Goal: Task Accomplishment & Management: Manage account settings

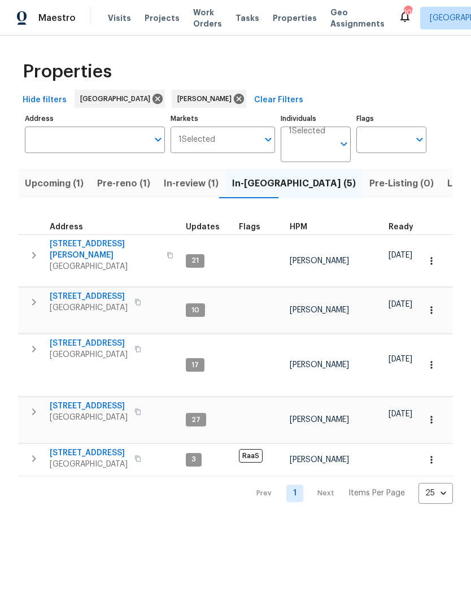
click at [33, 251] on icon "button" at bounding box center [34, 256] width 14 height 14
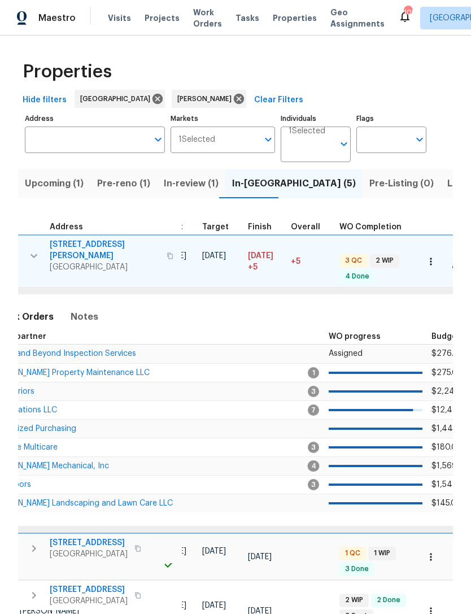
scroll to position [0, 238]
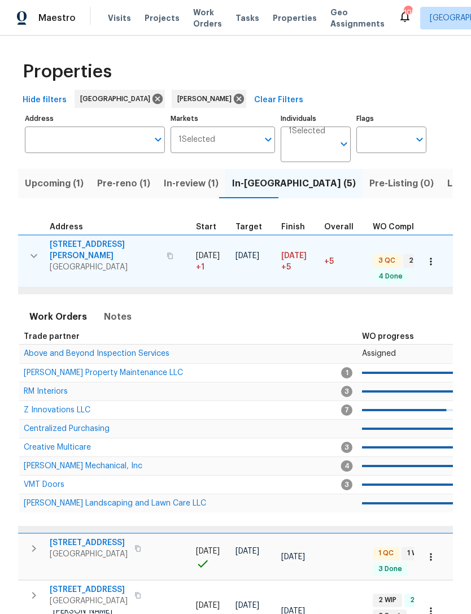
click at [52, 369] on span "[PERSON_NAME] Property Maintenance LLC" at bounding box center [103, 373] width 159 height 8
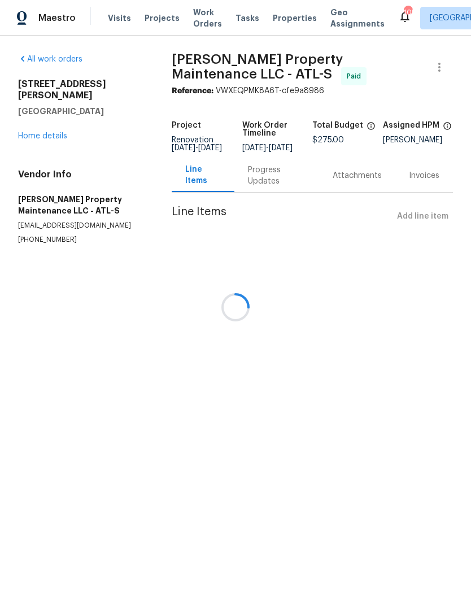
click at [36, 130] on div at bounding box center [235, 307] width 471 height 614
click at [39, 125] on div at bounding box center [235, 307] width 471 height 614
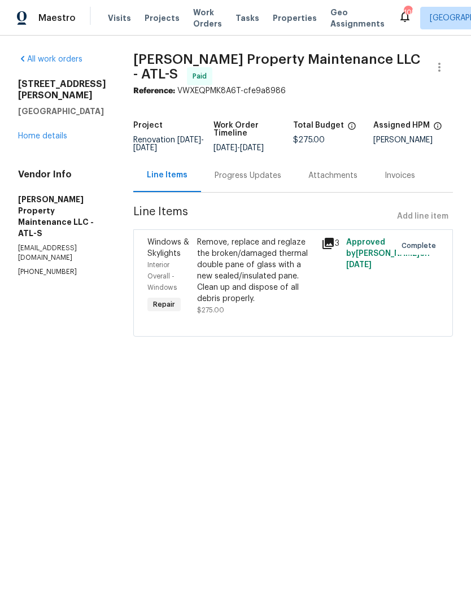
click at [43, 132] on link "Home details" at bounding box center [42, 136] width 49 height 8
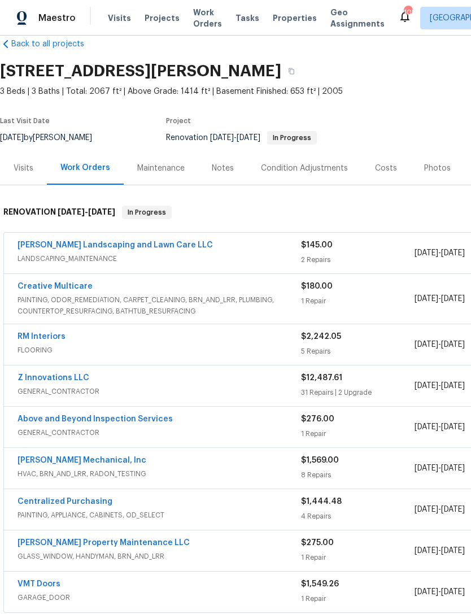
scroll to position [20, 0]
click at [115, 246] on link "[PERSON_NAME] Landscaping and Lawn Care LLC" at bounding box center [115, 245] width 195 height 8
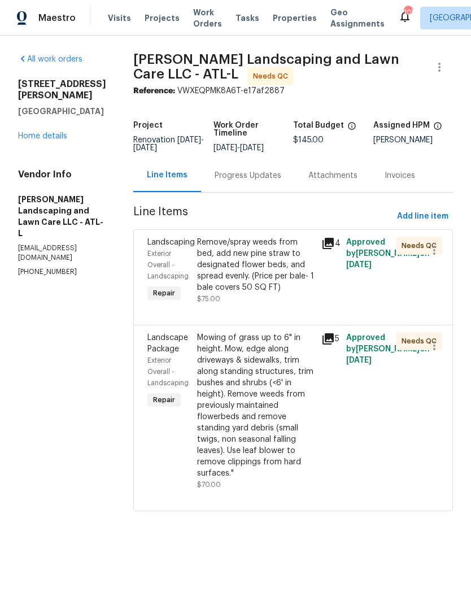
click at [264, 273] on div "Remove/spray weeds from bed, add new pine straw to designated flower beds, and …" at bounding box center [255, 265] width 117 height 56
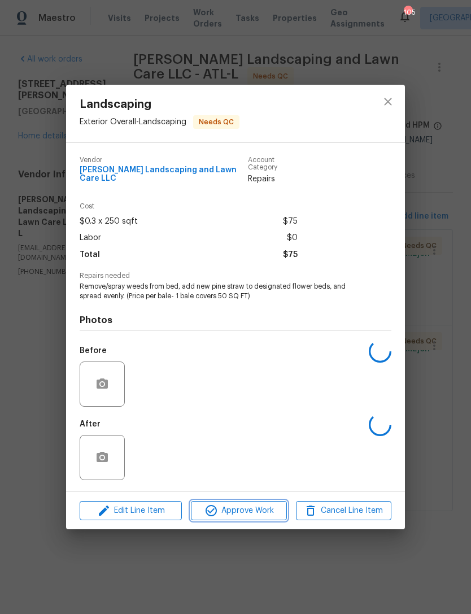
click at [247, 511] on span "Approve Work" at bounding box center [238, 511] width 89 height 14
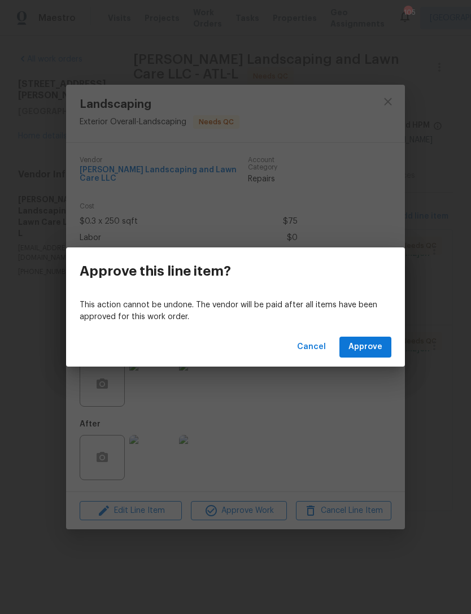
click at [353, 348] on span "Approve" at bounding box center [366, 347] width 34 height 14
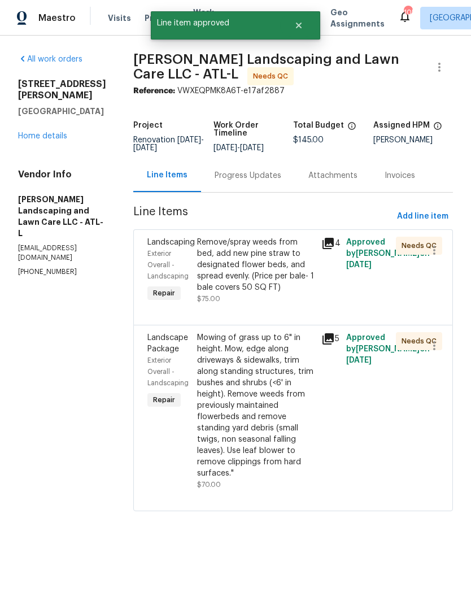
click at [258, 364] on div "Mowing of grass up to 6" in height. Mow, edge along driveways & sidewalks, trim…" at bounding box center [255, 405] width 117 height 147
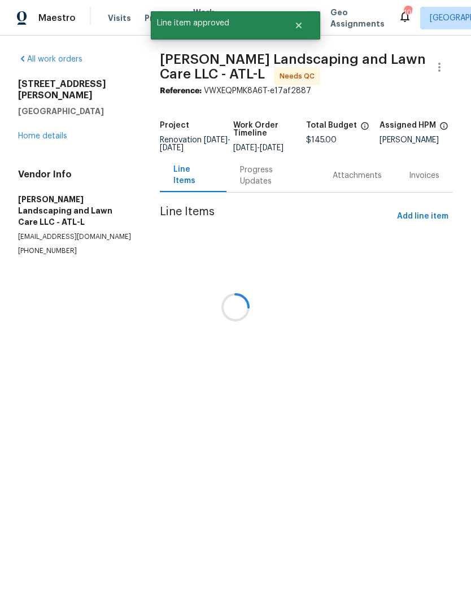
click at [234, 520] on div at bounding box center [235, 307] width 471 height 614
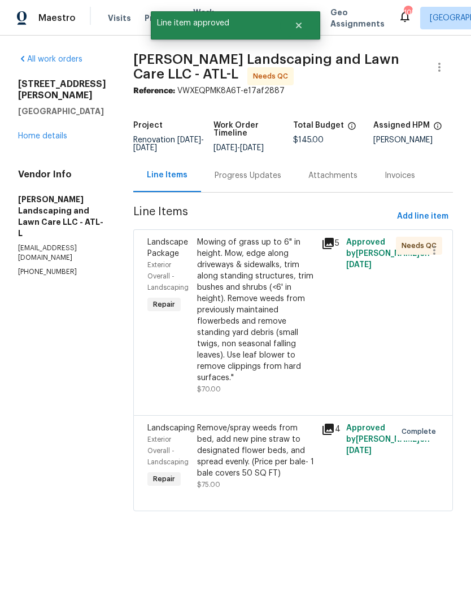
click at [260, 325] on div "Mowing of grass up to 6" in height. Mow, edge along driveways & sidewalks, trim…" at bounding box center [255, 310] width 117 height 147
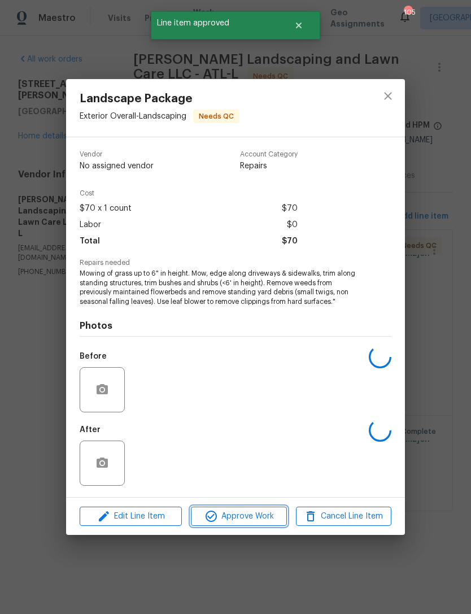
click at [263, 520] on span "Approve Work" at bounding box center [238, 517] width 89 height 14
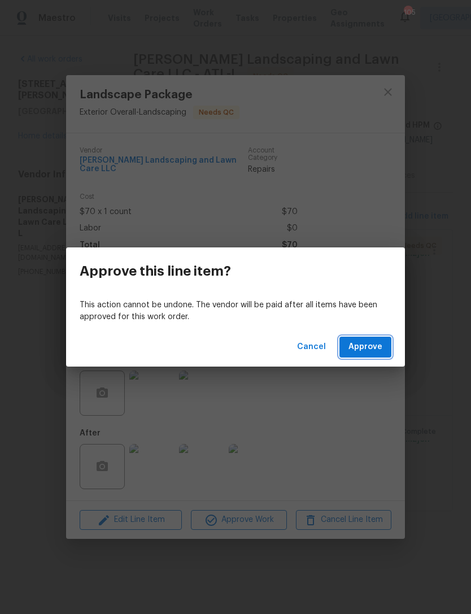
click at [362, 347] on span "Approve" at bounding box center [366, 347] width 34 height 14
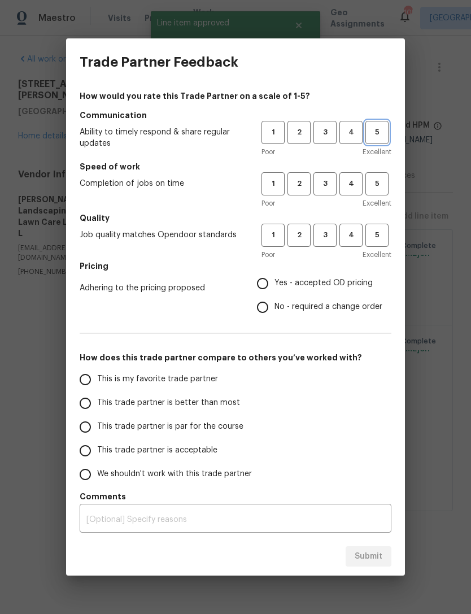
click at [371, 137] on span "5" at bounding box center [377, 132] width 21 height 13
click at [351, 189] on span "4" at bounding box center [351, 183] width 21 height 13
click at [373, 184] on span "5" at bounding box center [377, 183] width 21 height 13
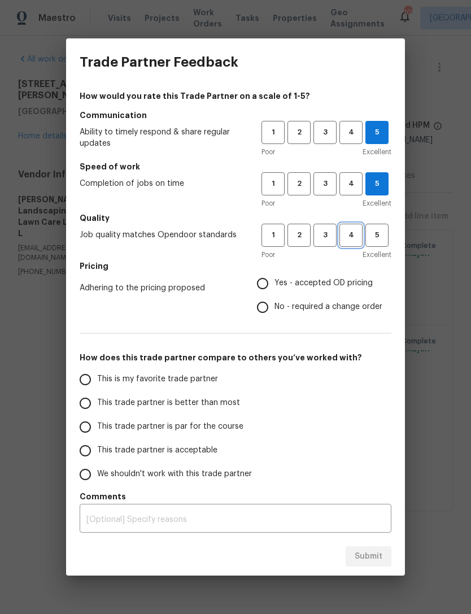
click at [355, 235] on span "4" at bounding box center [351, 235] width 21 height 13
click at [265, 283] on input "Yes - accepted OD pricing" at bounding box center [263, 284] width 24 height 24
radio input "true"
click at [86, 384] on input "This is my favorite trade partner" at bounding box center [85, 380] width 24 height 24
click at [368, 559] on span "Submit" at bounding box center [369, 557] width 28 height 14
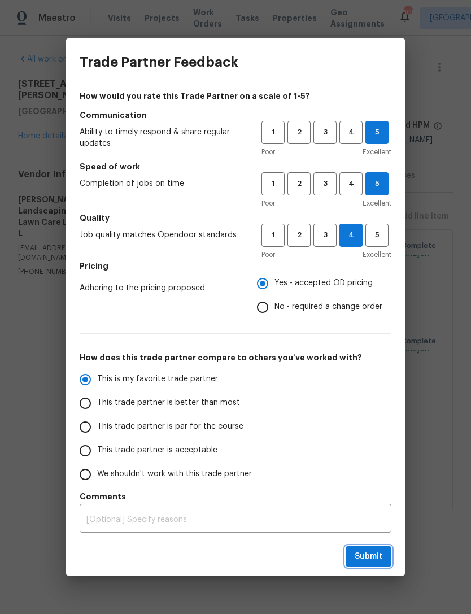
radio input "true"
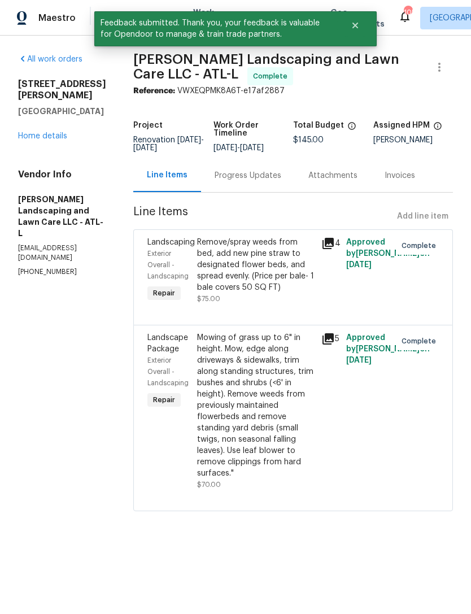
click at [52, 132] on link "Home details" at bounding box center [42, 136] width 49 height 8
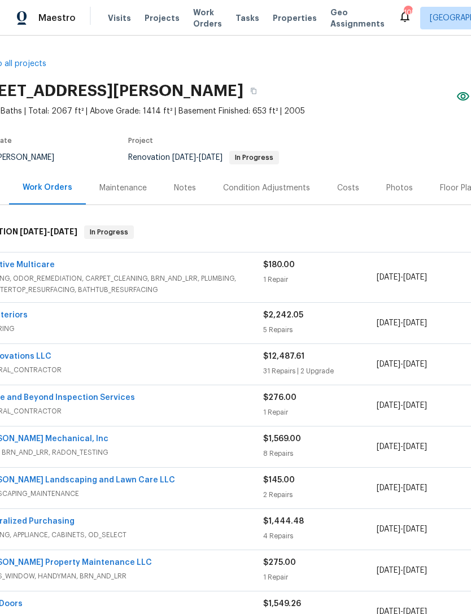
scroll to position [0, 40]
click at [82, 401] on link "Above and Beyond Inspection Services" at bounding box center [55, 398] width 155 height 8
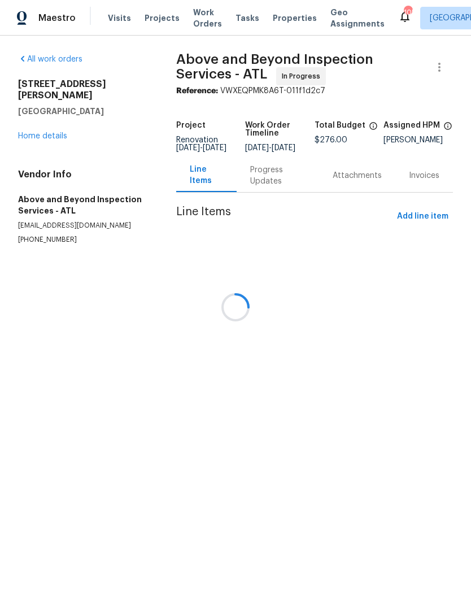
click at [45, 121] on div at bounding box center [235, 307] width 471 height 614
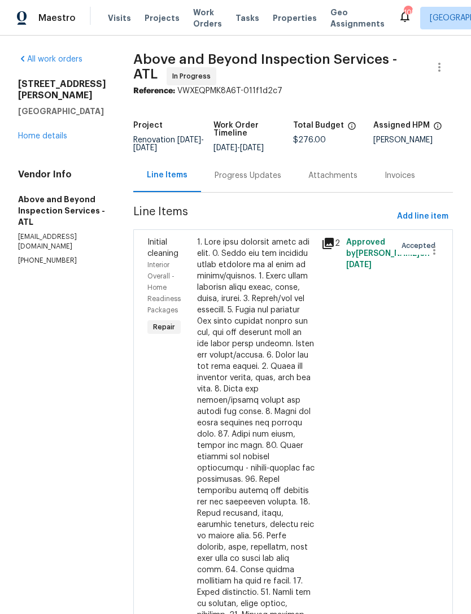
click at [57, 132] on link "Home details" at bounding box center [42, 136] width 49 height 8
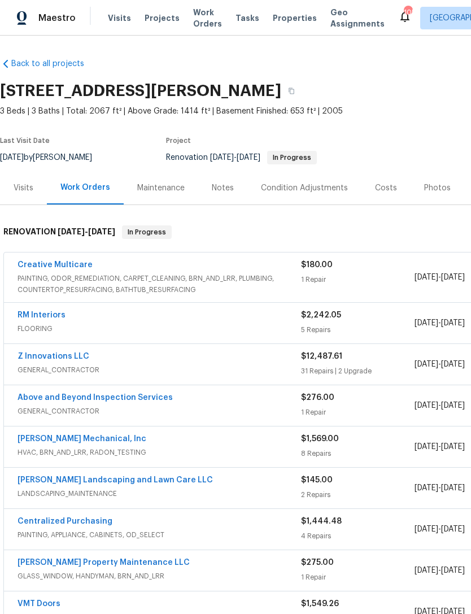
click at [67, 355] on link "Z Innovations LLC" at bounding box center [54, 356] width 72 height 8
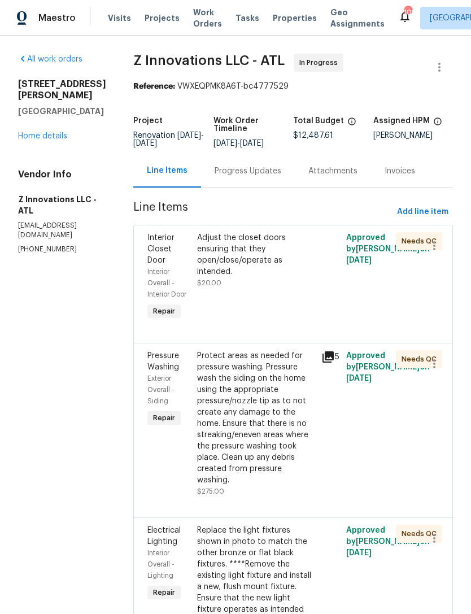
click at [263, 179] on div "Progress Updates" at bounding box center [248, 170] width 94 height 33
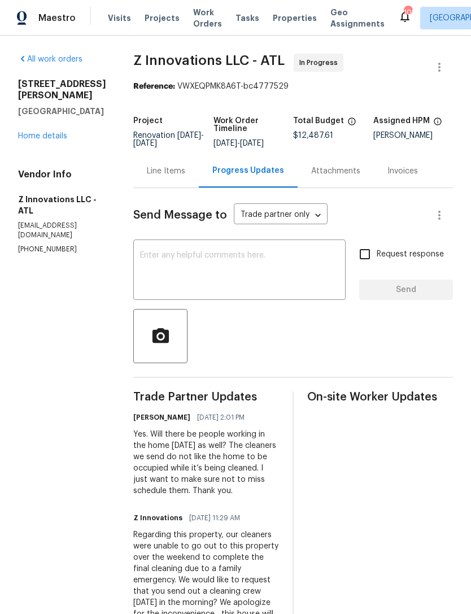
click at [46, 132] on link "Home details" at bounding box center [42, 136] width 49 height 8
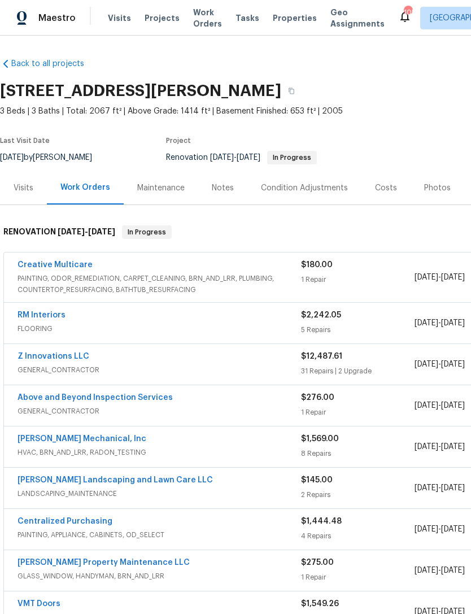
click at [69, 261] on link "Creative Multicare" at bounding box center [55, 265] width 75 height 8
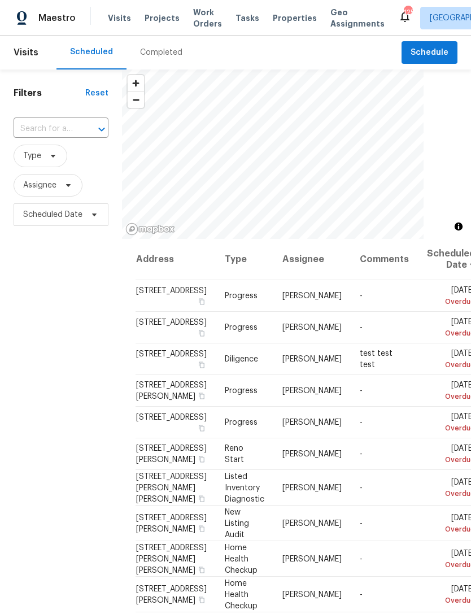
click at [51, 130] on input "text" at bounding box center [45, 129] width 63 height 18
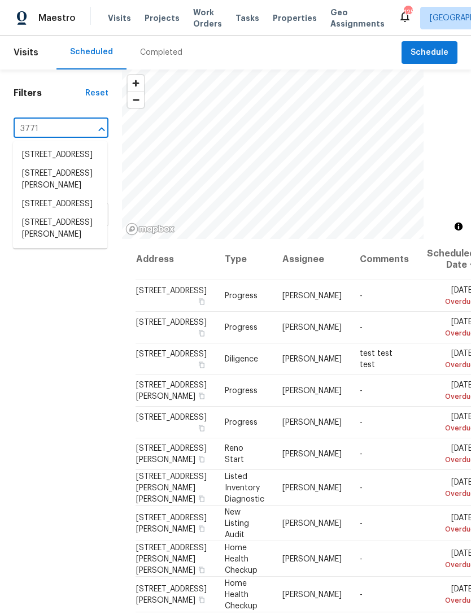
type input "3771 t"
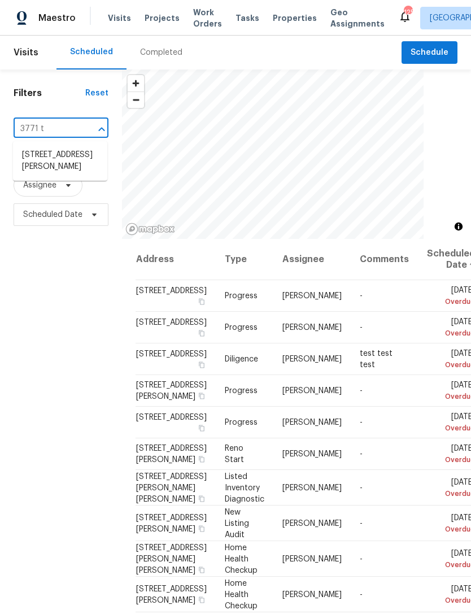
click at [59, 160] on li "3771 Tackett Rd, Douglasville, GA 30135" at bounding box center [60, 161] width 94 height 31
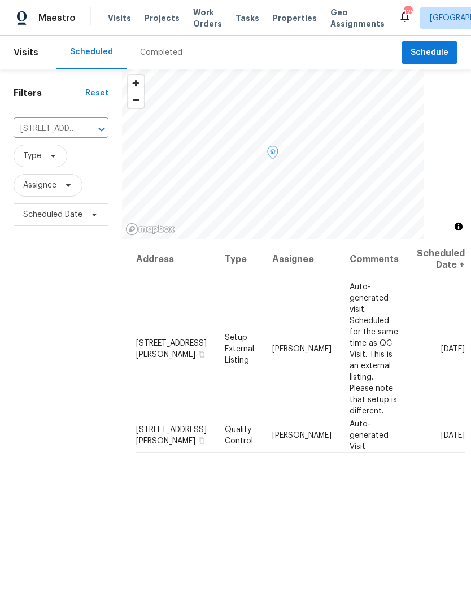
click at [0, 0] on icon at bounding box center [0, 0] width 0 height 0
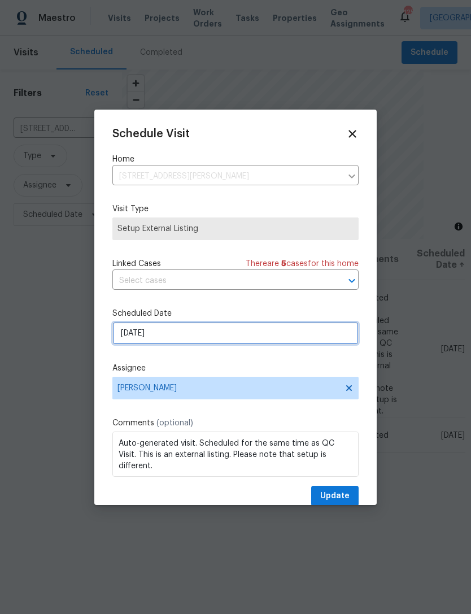
click at [270, 341] on input "9/9/2025" at bounding box center [235, 333] width 246 height 23
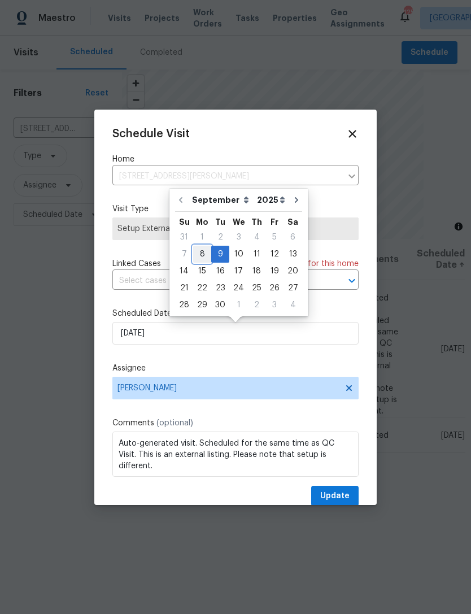
click at [200, 256] on div "8" at bounding box center [202, 254] width 18 height 16
type input "9/8/2025"
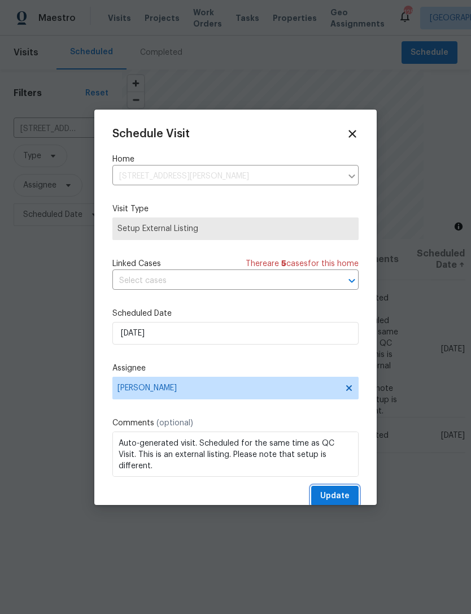
click at [341, 497] on span "Update" at bounding box center [334, 496] width 29 height 14
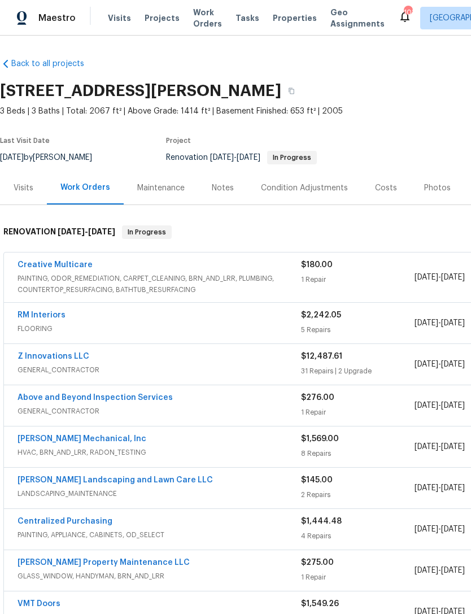
click at [76, 360] on link "Z Innovations LLC" at bounding box center [54, 356] width 72 height 8
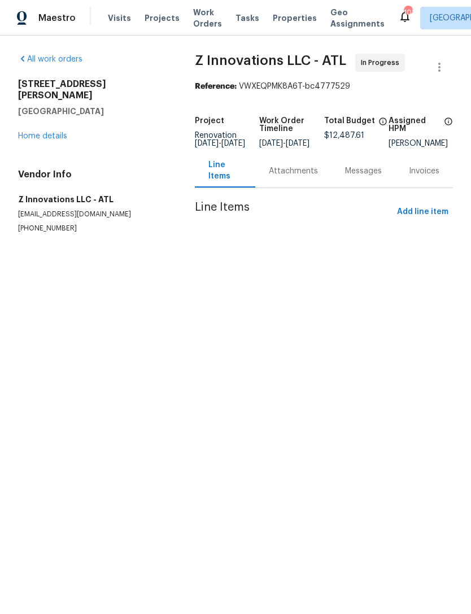
click at [280, 188] on div "Attachments" at bounding box center [293, 170] width 76 height 33
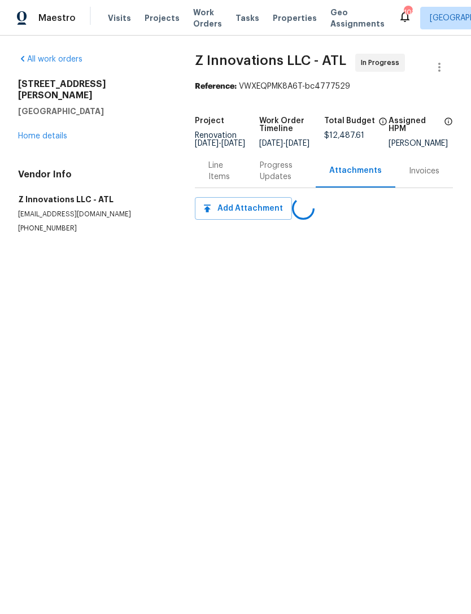
click at [284, 180] on div "Progress Updates" at bounding box center [281, 171] width 42 height 23
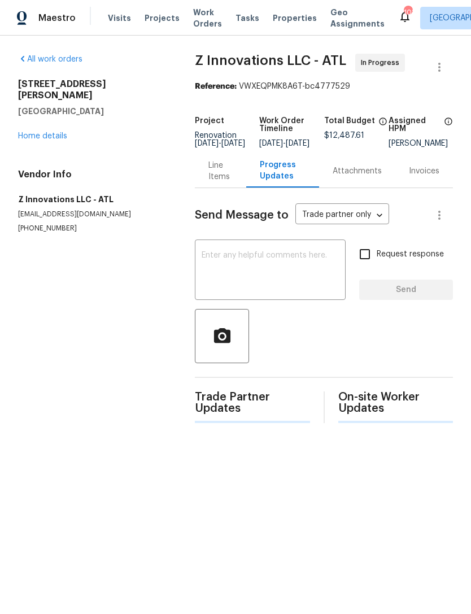
click at [289, 261] on textarea at bounding box center [270, 271] width 137 height 40
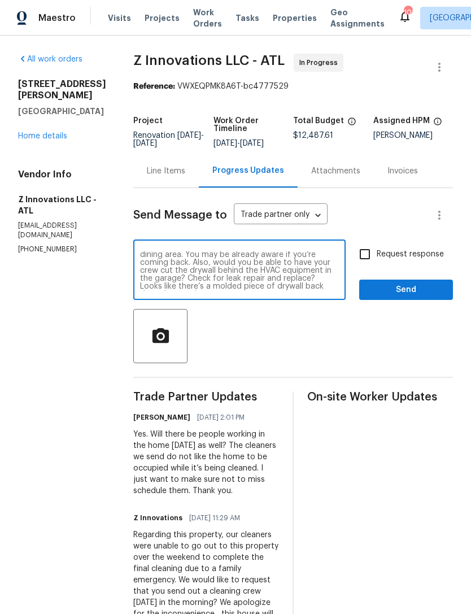
scroll to position [16, 0]
click at [190, 278] on textarea "I decided just to stop by since I wasn’t sure if you all were completed yet. Th…" at bounding box center [239, 271] width 199 height 40
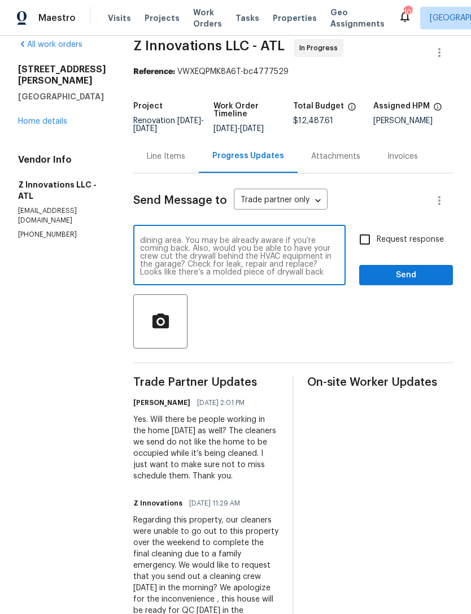
click at [334, 276] on textarea "I decided just to stop by since I wasn’t sure if you all were completed yet. Th…" at bounding box center [239, 257] width 199 height 40
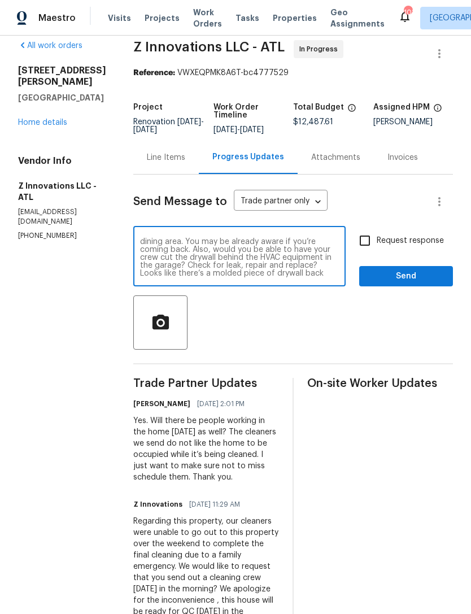
type textarea "I decided just to stop by since I wasn’t sure if you all were completed yet. Th…"
click at [166, 334] on button "button" at bounding box center [160, 322] width 54 height 54
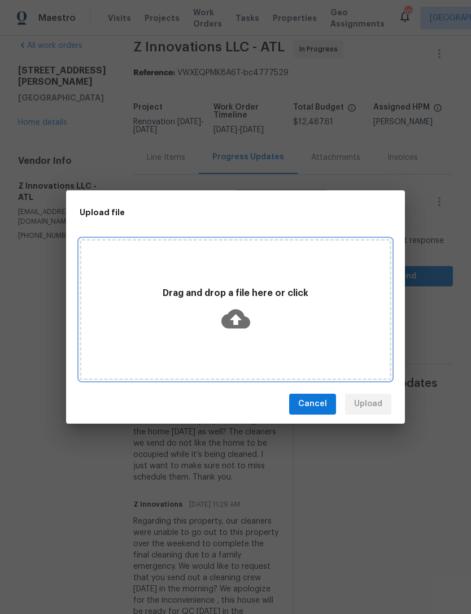
click at [239, 317] on icon at bounding box center [235, 318] width 29 height 19
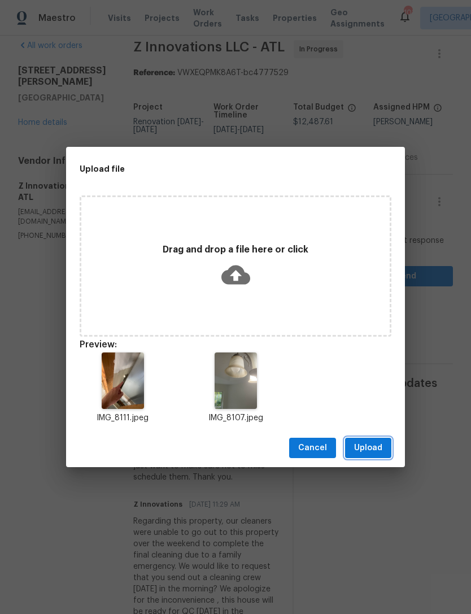
click at [371, 449] on span "Upload" at bounding box center [368, 448] width 28 height 14
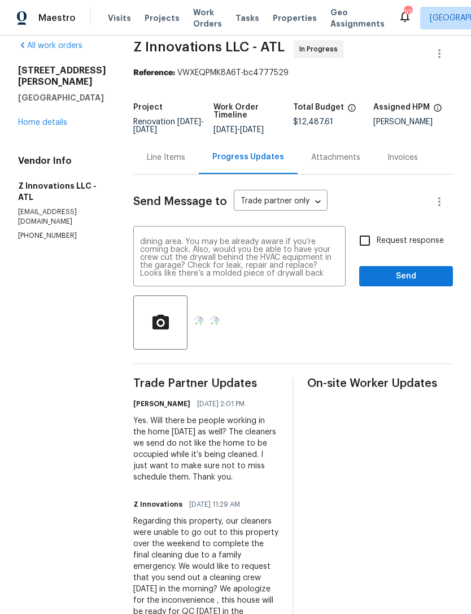
click at [373, 244] on input "Request response" at bounding box center [365, 241] width 24 height 24
checkbox input "true"
click at [419, 282] on span "Send" at bounding box center [406, 276] width 76 height 14
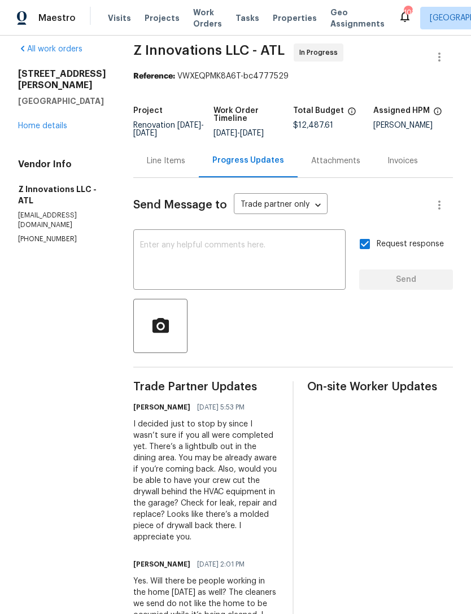
scroll to position [16, 0]
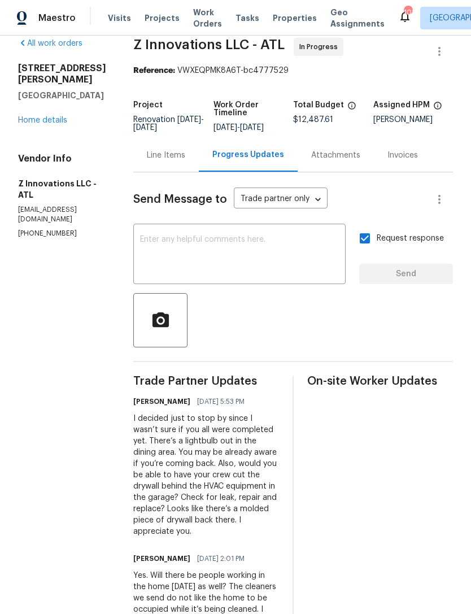
click at [66, 116] on link "Home details" at bounding box center [42, 120] width 49 height 8
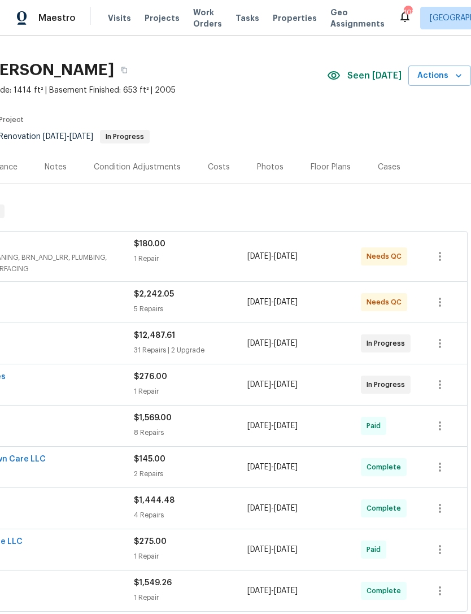
scroll to position [21, 167]
click at [455, 71] on icon "button" at bounding box center [458, 75] width 11 height 11
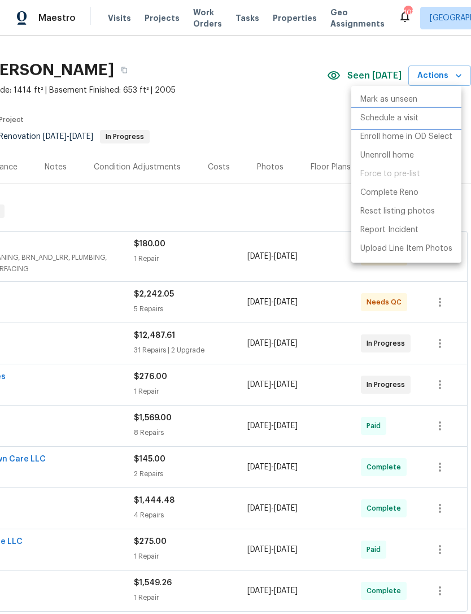
click at [422, 121] on li "Schedule a visit" at bounding box center [406, 118] width 110 height 19
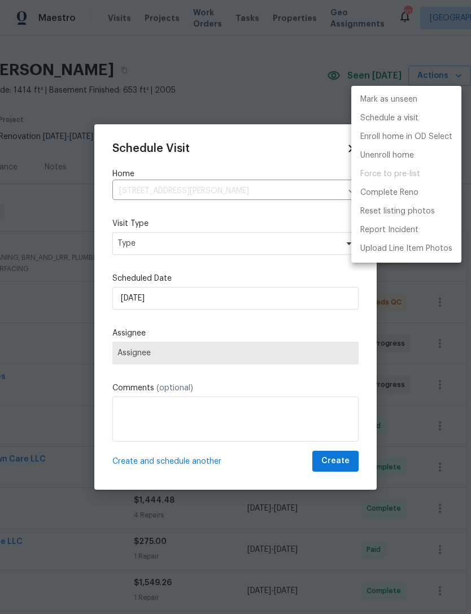
click at [285, 248] on div at bounding box center [235, 307] width 471 height 614
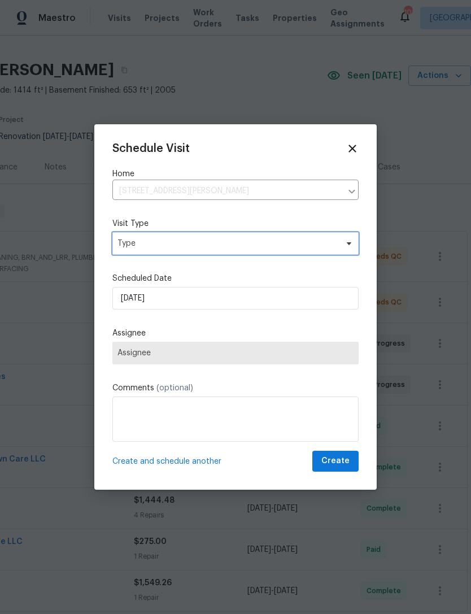
click at [262, 241] on span "Type" at bounding box center [227, 243] width 220 height 11
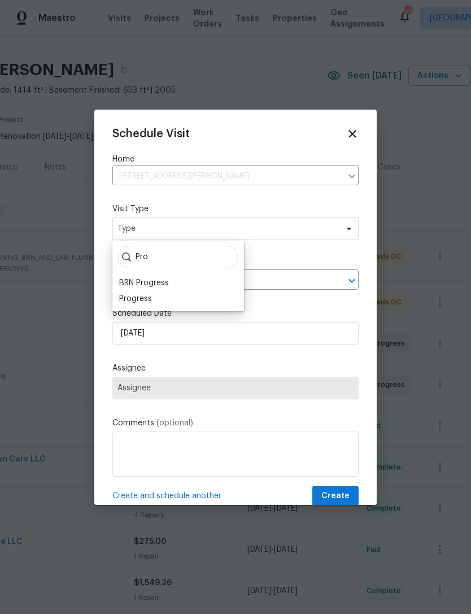
type input "Pro"
click at [150, 299] on div "Progress" at bounding box center [135, 298] width 33 height 11
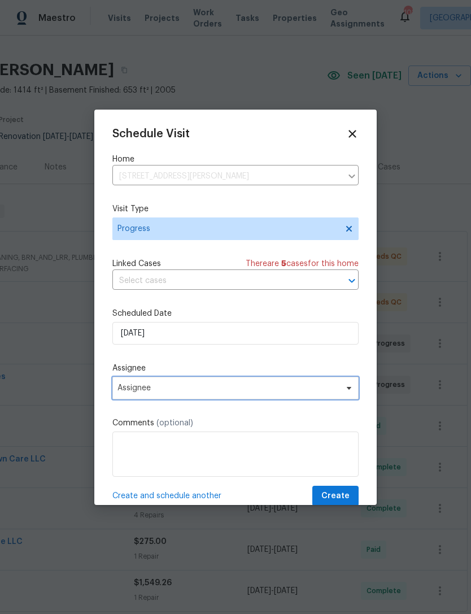
click at [287, 380] on span "Assignee" at bounding box center [235, 388] width 246 height 23
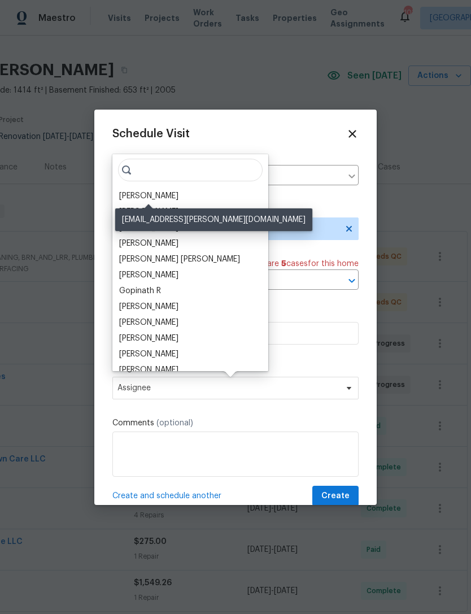
click at [153, 193] on div "[PERSON_NAME]" at bounding box center [148, 195] width 59 height 11
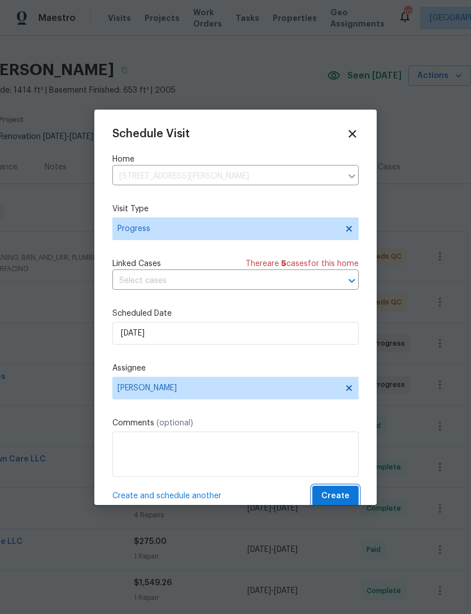
click at [346, 495] on span "Create" at bounding box center [335, 496] width 28 height 14
click at [343, 495] on span "Create" at bounding box center [335, 496] width 28 height 14
